Goal: Information Seeking & Learning: Learn about a topic

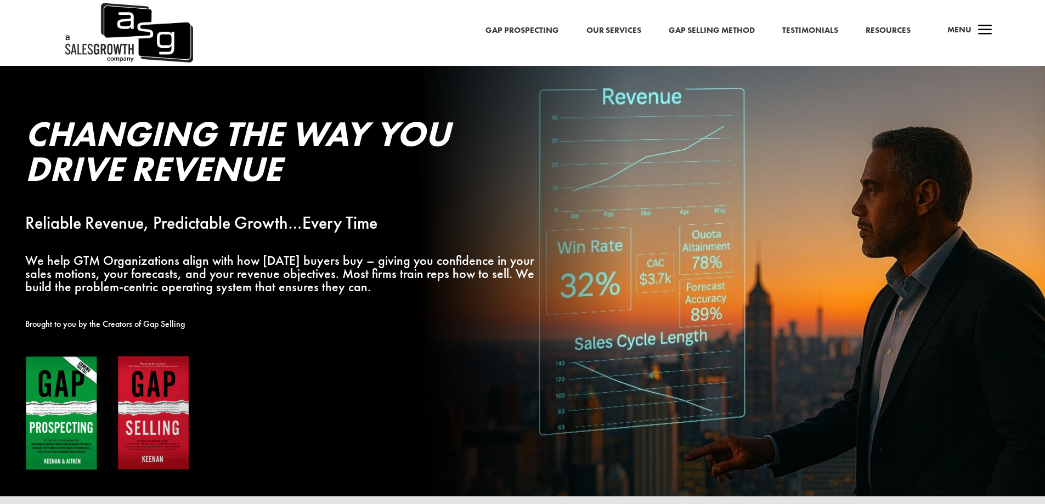
click at [970, 31] on span "Menu" at bounding box center [960, 29] width 24 height 11
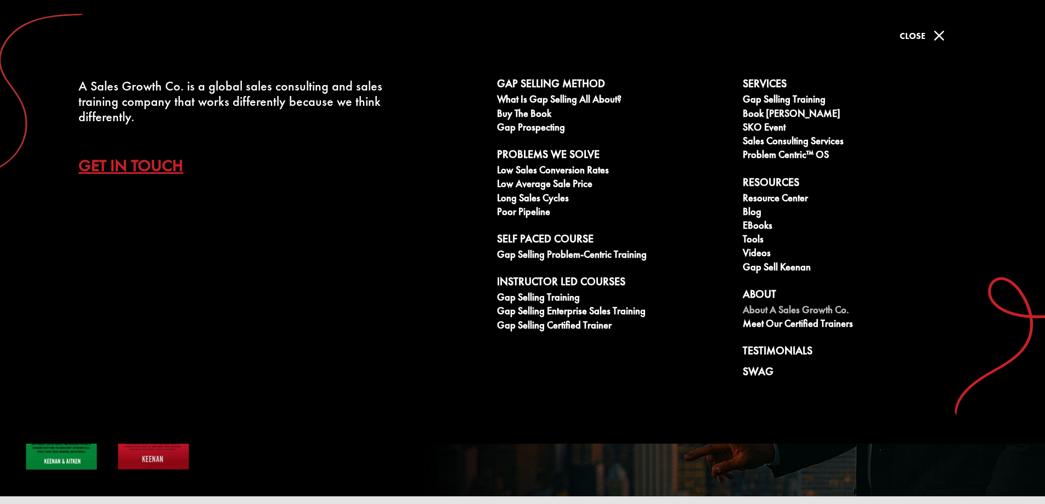
click at [762, 311] on link "About A Sales Growth Co." at bounding box center [860, 312] width 234 height 14
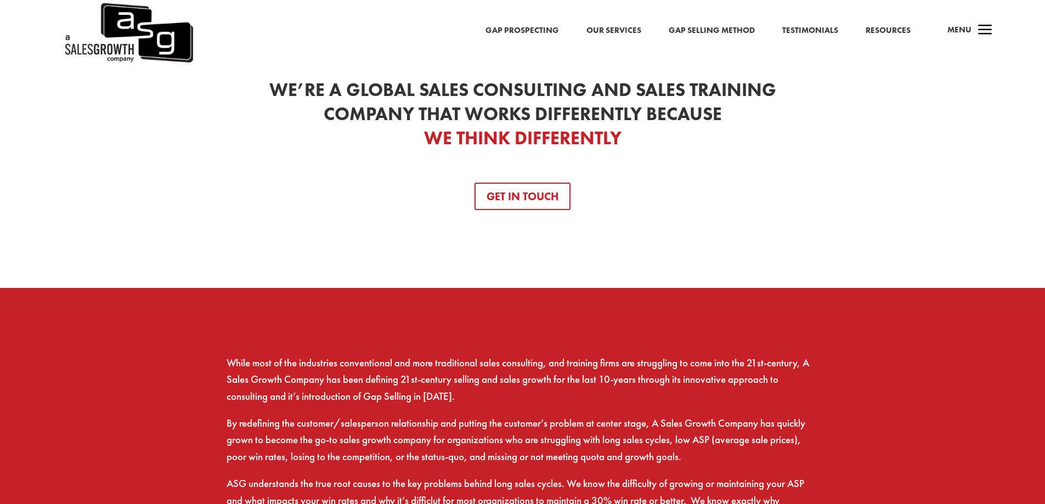
scroll to position [480, 0]
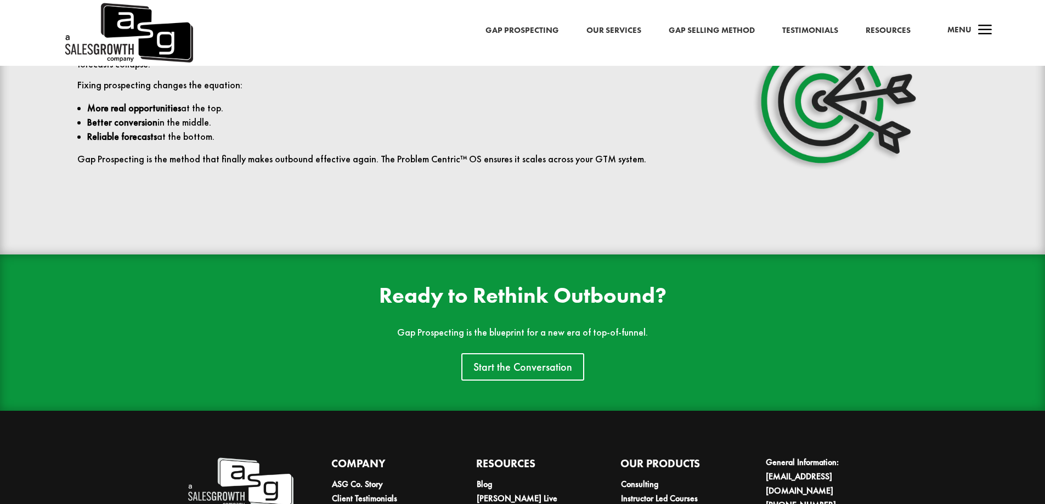
scroll to position [2458, 0]
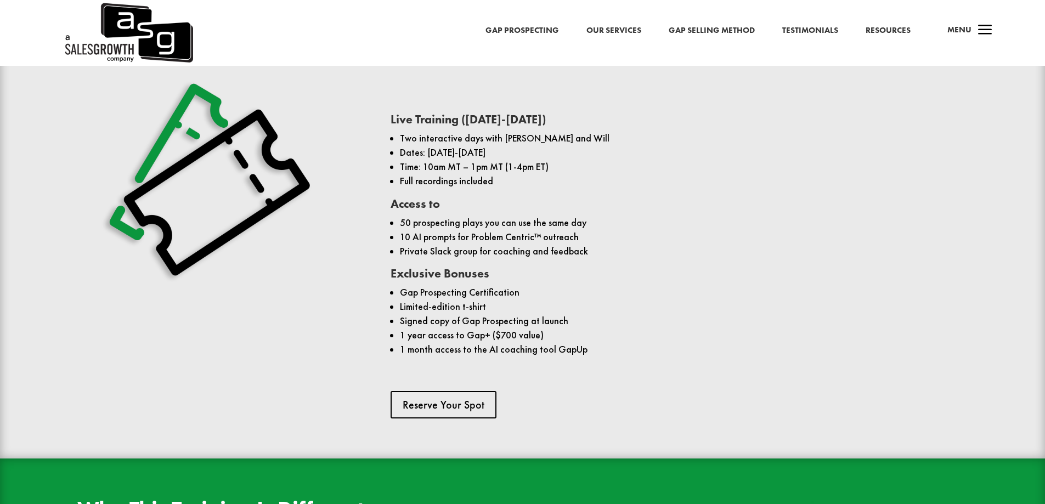
scroll to position [823, 0]
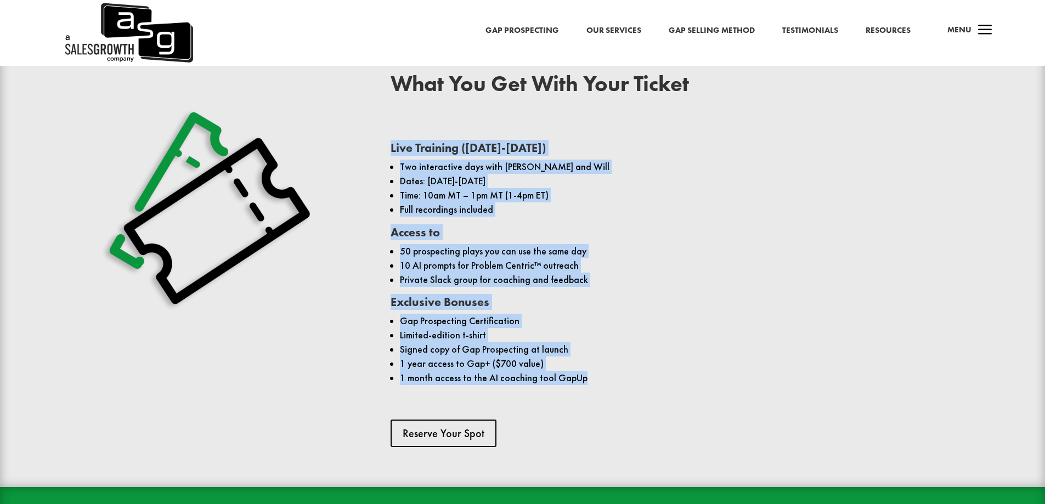
drag, startPoint x: 593, startPoint y: 355, endPoint x: 389, endPoint y: 130, distance: 303.4
click at [389, 130] on div "What You Get With Your Ticket Live Training ([DATE]-[DATE]) Two interactive day…" at bounding box center [522, 260] width 941 height 404
copy div "Live Training ([DATE]-[DATE]) Two interactive days with [PERSON_NAME] and Will …"
click at [600, 227] on h3 "Access to" at bounding box center [679, 236] width 577 height 18
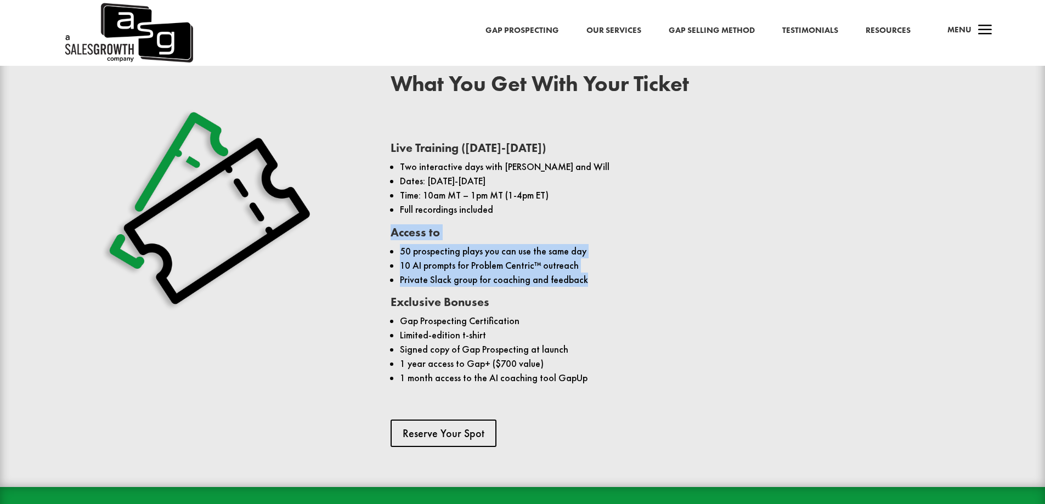
drag, startPoint x: 598, startPoint y: 256, endPoint x: 380, endPoint y: 212, distance: 222.8
click at [380, 212] on div "What You Get With Your Ticket Live Training ([DATE]-[DATE]) Two interactive day…" at bounding box center [522, 260] width 941 height 404
copy div "Access to 50 prospecting plays you can use the same day 10 AI prompts for Probl…"
